Goal: Browse casually: Explore the website without a specific task or goal

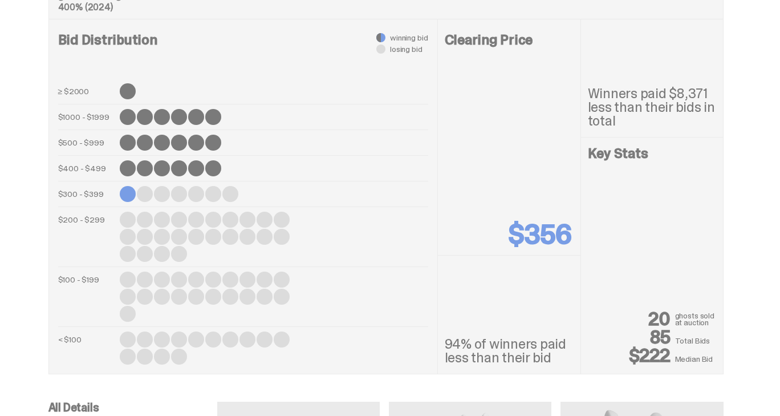
scroll to position [481, 0]
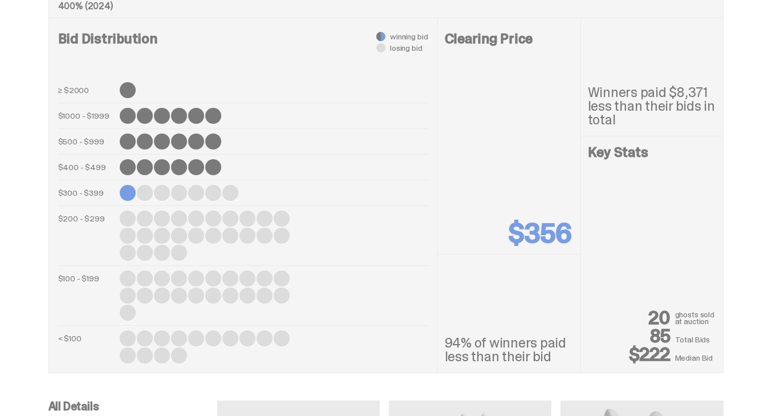
drag, startPoint x: 772, startPoint y: 172, endPoint x: 784, endPoint y: 165, distance: 13.8
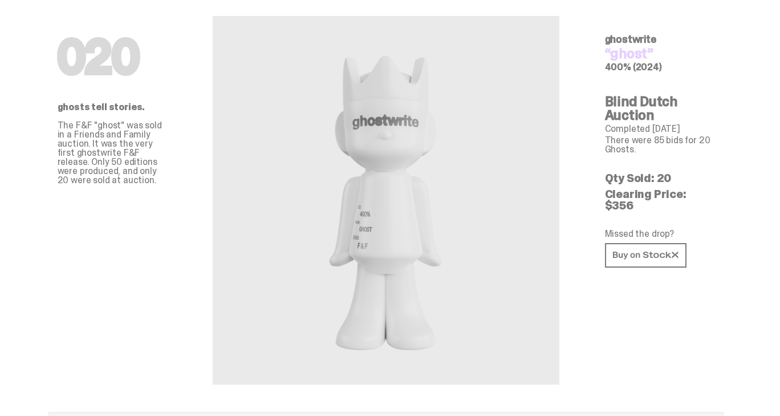
scroll to position [36, 0]
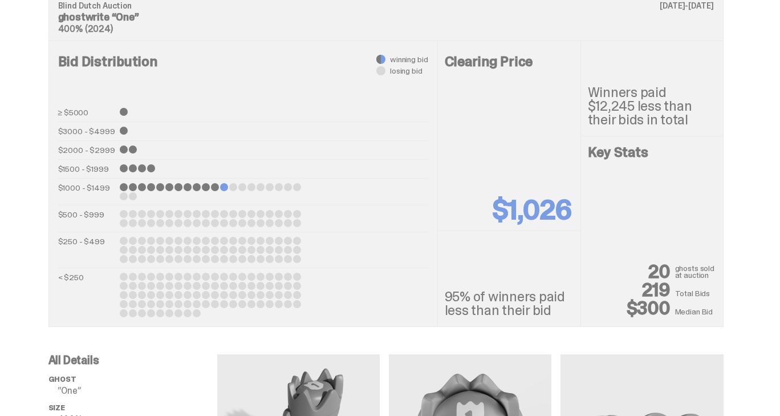
scroll to position [823, 0]
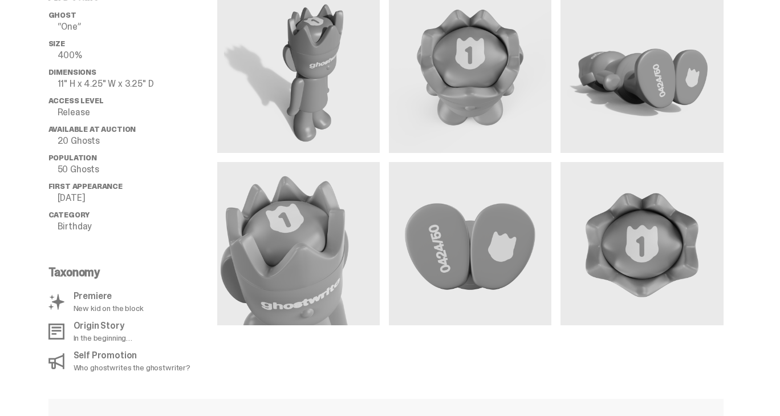
click at [538, 365] on div at bounding box center [470, 180] width 507 height 381
click at [2, 295] on div "All Details ghost “One” Size 400% Dimensions 11" H x 4.25" W x 3.25" D Access L…" at bounding box center [386, 167] width 772 height 408
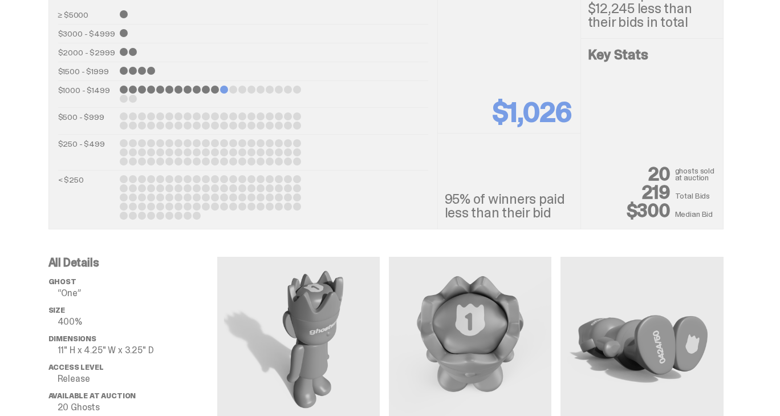
scroll to position [483, 0]
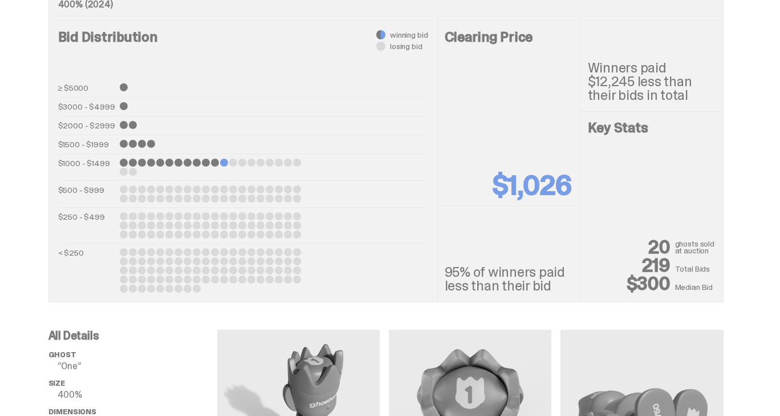
click at [749, 232] on div "Blind Dutch Auction August 13-15, 2024 ghostwrite “One” 400% (2024) Bid Distrib…" at bounding box center [386, 134] width 730 height 335
